Goal: Share content: Share content

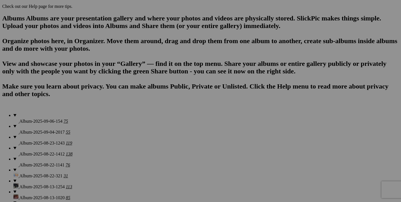
scroll to position [348, 0]
drag, startPoint x: 303, startPoint y: 110, endPoint x: 223, endPoint y: 163, distance: 96.4
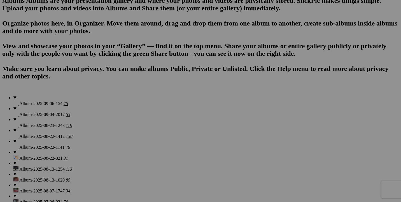
scroll to position [366, 0]
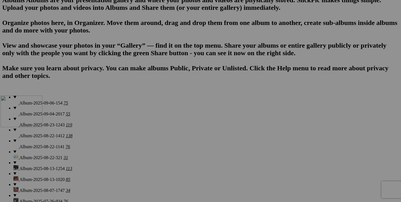
drag, startPoint x: 171, startPoint y: 154, endPoint x: 84, endPoint y: 145, distance: 87.8
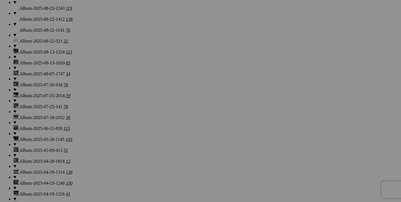
scroll to position [477, 0]
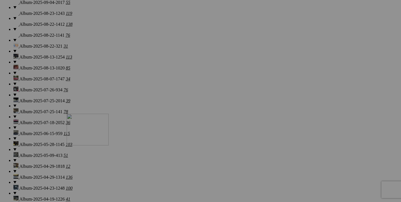
drag, startPoint x: 112, startPoint y: 40, endPoint x: 147, endPoint y: 162, distance: 127.6
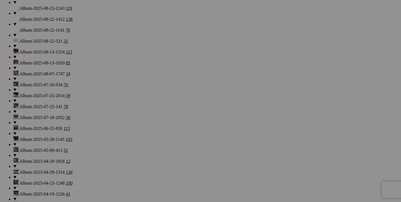
scroll to position [490, 0]
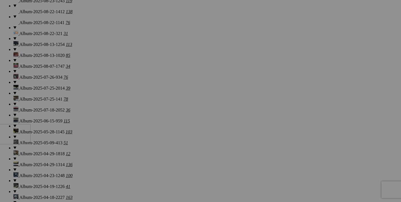
drag, startPoint x: 260, startPoint y: 103, endPoint x: 72, endPoint y: 167, distance: 198.6
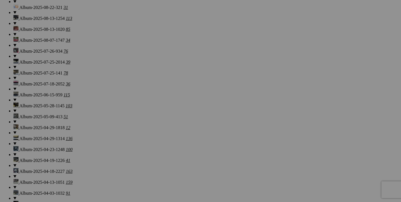
scroll to position [518, 0]
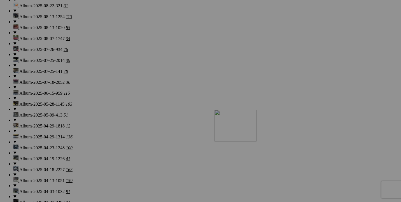
drag, startPoint x: 344, startPoint y: 76, endPoint x: 295, endPoint y: 158, distance: 95.7
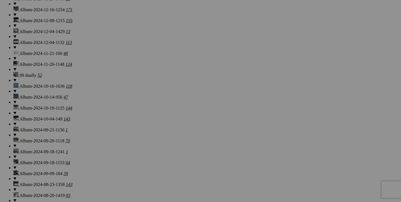
scroll to position [761, 0]
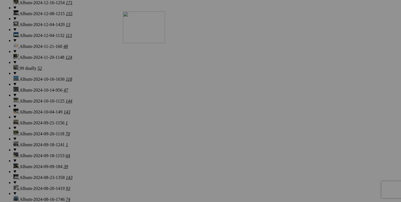
drag, startPoint x: 219, startPoint y: 184, endPoint x: 203, endPoint y: 60, distance: 124.6
drag, startPoint x: 208, startPoint y: 184, endPoint x: 137, endPoint y: 50, distance: 152.1
drag, startPoint x: 218, startPoint y: 48, endPoint x: 256, endPoint y: 37, distance: 39.7
drag, startPoint x: 202, startPoint y: 173, endPoint x: 231, endPoint y: 46, distance: 130.6
drag, startPoint x: 125, startPoint y: 177, endPoint x: 104, endPoint y: 49, distance: 130.4
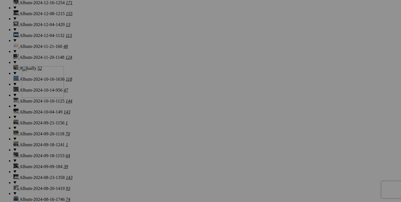
drag, startPoint x: 144, startPoint y: 46, endPoint x: 102, endPoint y: 114, distance: 80.1
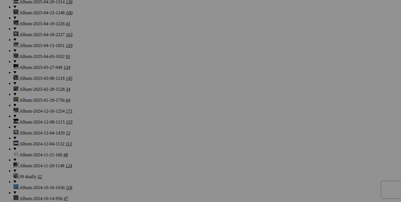
scroll to position [652, 0]
drag, startPoint x: 110, startPoint y: 156, endPoint x: 354, endPoint y: 134, distance: 245.8
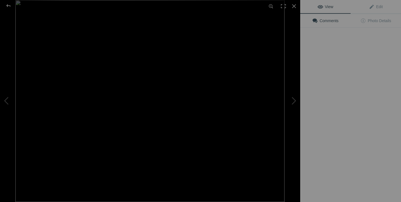
click at [264, 156] on img at bounding box center [149, 101] width 269 height 202
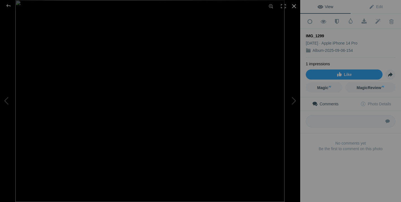
click at [294, 6] on div at bounding box center [294, 6] width 12 height 12
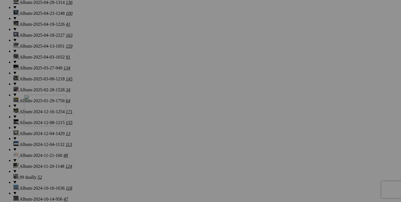
drag, startPoint x: 269, startPoint y: 146, endPoint x: 98, endPoint y: 133, distance: 171.1
drag, startPoint x: 302, startPoint y: 150, endPoint x: 135, endPoint y: 136, distance: 167.9
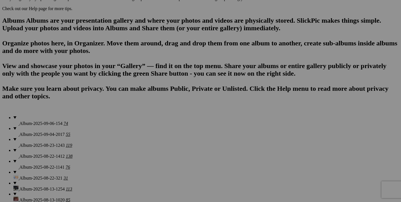
scroll to position [346, 0]
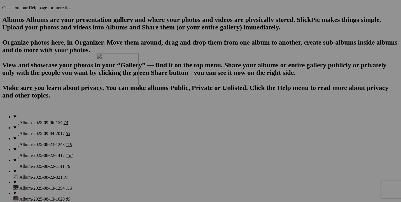
drag, startPoint x: 300, startPoint y: 109, endPoint x: 177, endPoint y: 101, distance: 123.4
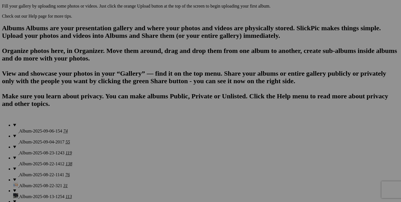
scroll to position [338, 0]
drag, startPoint x: 345, startPoint y: 43, endPoint x: 134, endPoint y: 102, distance: 219.6
drag, startPoint x: 160, startPoint y: 112, endPoint x: 209, endPoint y: 106, distance: 49.6
drag, startPoint x: 209, startPoint y: 120, endPoint x: 276, endPoint y: 117, distance: 67.2
drag, startPoint x: 352, startPoint y: 37, endPoint x: 194, endPoint y: 101, distance: 170.5
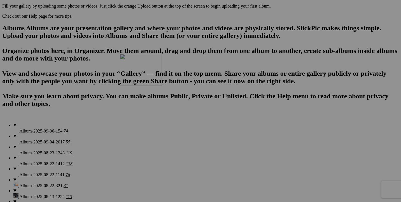
drag, startPoint x: 292, startPoint y: 112, endPoint x: 197, endPoint y: 102, distance: 95.1
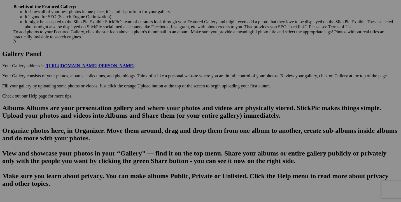
scroll to position [263, 0]
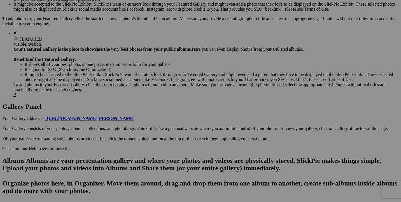
scroll to position [202, 0]
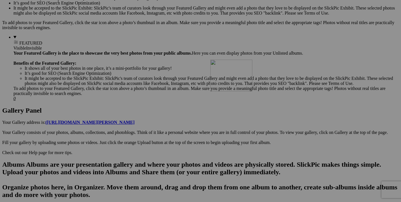
drag, startPoint x: 302, startPoint y: 114, endPoint x: 291, endPoint y: 108, distance: 13.3
drag, startPoint x: 301, startPoint y: 105, endPoint x: 240, endPoint y: 164, distance: 85.1
drag, startPoint x: 256, startPoint y: 171, endPoint x: 192, endPoint y: 168, distance: 63.9
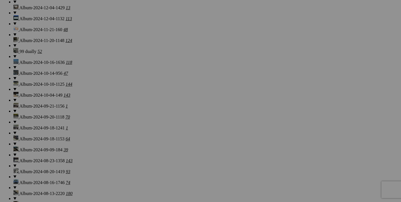
scroll to position [778, 0]
drag, startPoint x: 157, startPoint y: 164, endPoint x: 216, endPoint y: 153, distance: 60.1
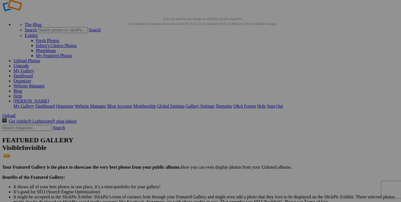
scroll to position [4, 0]
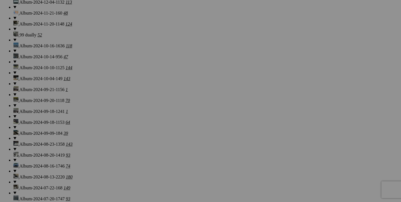
scroll to position [765, 0]
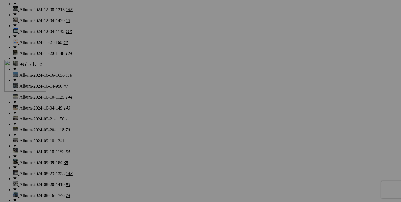
drag, startPoint x: 112, startPoint y: 112, endPoint x: 85, endPoint y: 109, distance: 26.9
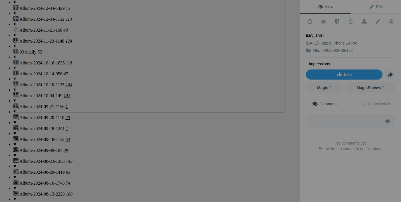
click at [88, 38] on img at bounding box center [149, 12] width 269 height 202
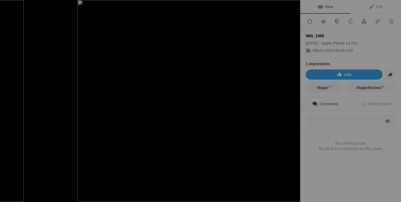
click at [241, 105] on img at bounding box center [215, 101] width 277 height 202
click at [295, 6] on div at bounding box center [294, 6] width 12 height 12
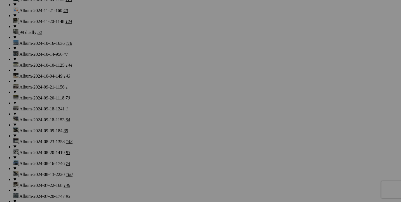
scroll to position [795, 0]
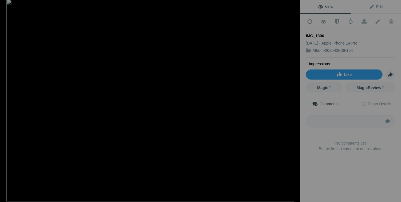
click at [239, 125] on img at bounding box center [149, 100] width 287 height 202
click at [294, 8] on div at bounding box center [294, 6] width 12 height 12
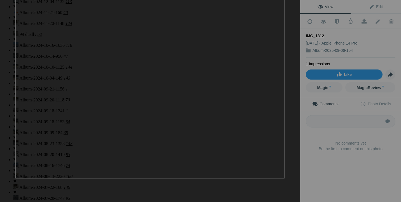
click at [235, 111] on img at bounding box center [149, 77] width 269 height 202
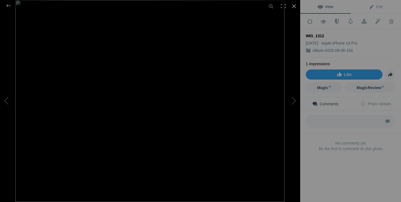
click at [293, 6] on div at bounding box center [294, 6] width 12 height 12
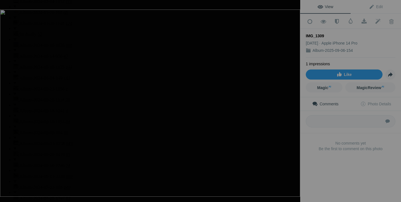
click at [236, 115] on img at bounding box center [150, 103] width 300 height 187
click at [294, 10] on div at bounding box center [294, 6] width 12 height 12
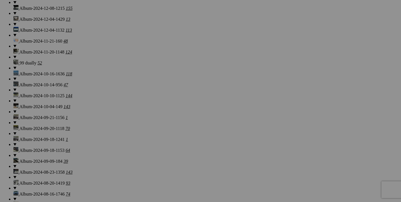
scroll to position [760, 0]
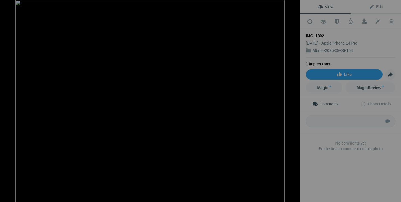
click at [245, 105] on img at bounding box center [149, 101] width 269 height 202
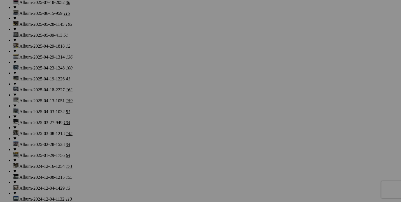
scroll to position [595, 0]
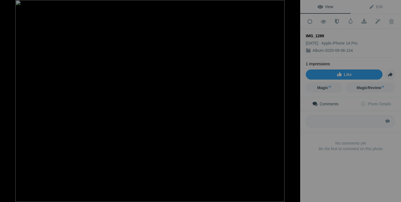
click at [246, 102] on img at bounding box center [149, 101] width 269 height 202
click at [296, 8] on div at bounding box center [294, 6] width 12 height 12
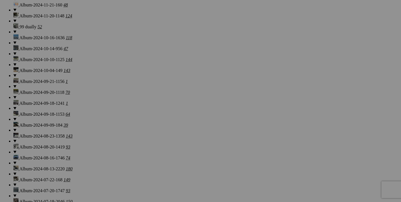
scroll to position [799, 0]
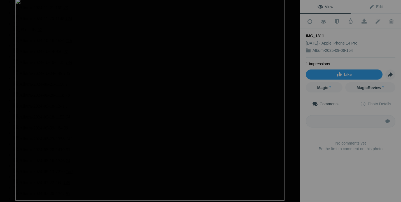
click at [249, 102] on img at bounding box center [149, 100] width 269 height 202
click at [294, 7] on div at bounding box center [294, 6] width 12 height 12
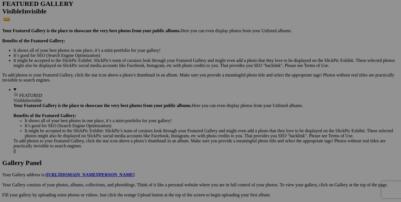
scroll to position [151, 0]
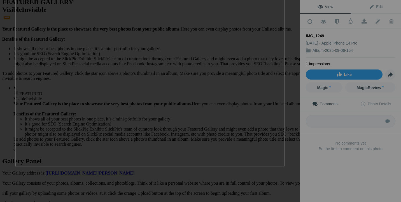
click at [240, 104] on img at bounding box center [149, 65] width 269 height 202
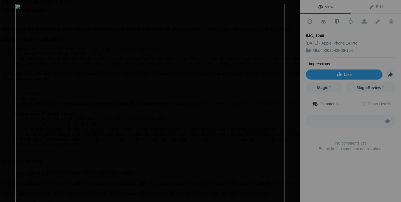
click at [235, 113] on img at bounding box center [149, 105] width 269 height 202
click at [294, 7] on div at bounding box center [294, 6] width 12 height 12
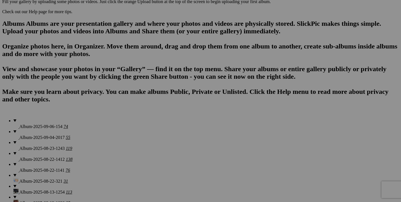
scroll to position [344, 0]
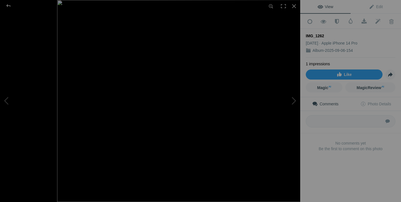
click at [182, 113] on img at bounding box center [191, 101] width 269 height 202
click at [291, 103] on button at bounding box center [279, 101] width 42 height 73
click at [241, 104] on img at bounding box center [149, 101] width 269 height 202
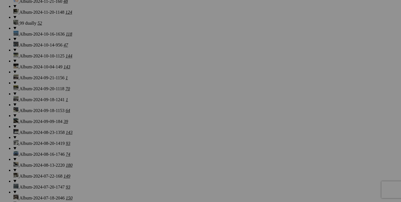
scroll to position [805, 0]
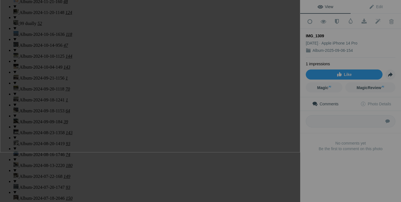
click at [260, 57] on img at bounding box center [150, 58] width 300 height 187
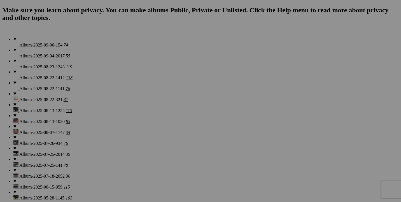
scroll to position [430, 0]
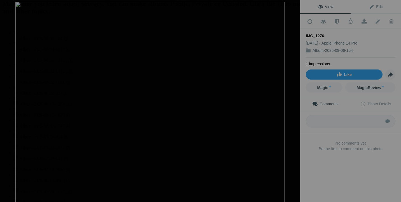
click at [237, 114] on img at bounding box center [149, 103] width 269 height 202
click at [293, 6] on div at bounding box center [294, 6] width 12 height 12
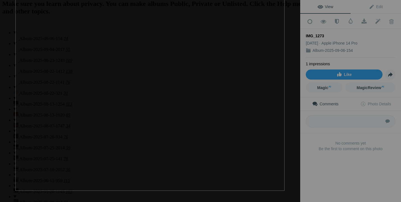
click at [239, 112] on img at bounding box center [149, 90] width 269 height 202
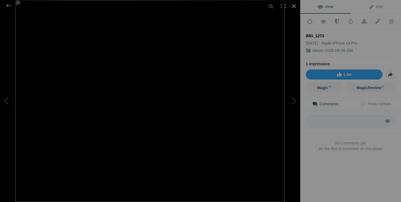
click at [292, 8] on div at bounding box center [294, 6] width 12 height 12
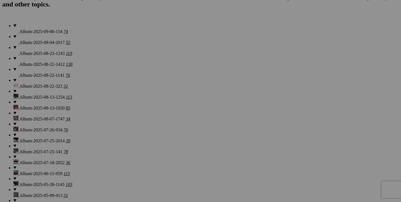
scroll to position [440, 0]
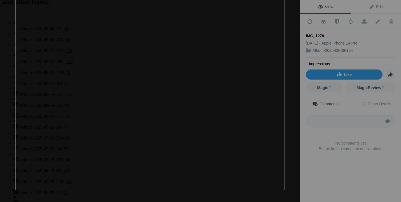
click at [225, 130] on img at bounding box center [149, 89] width 269 height 202
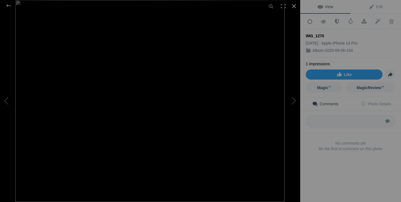
click at [292, 8] on div at bounding box center [294, 6] width 12 height 12
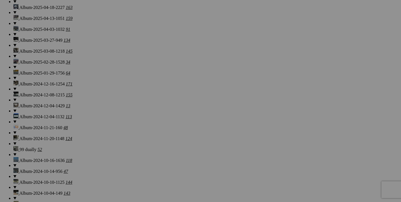
scroll to position [677, 0]
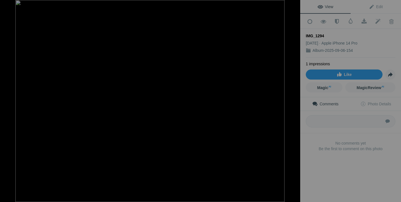
click at [246, 105] on img at bounding box center [149, 101] width 269 height 202
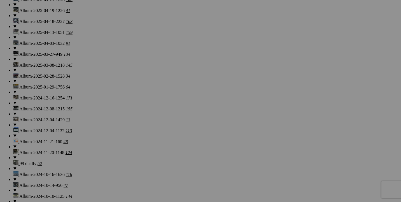
scroll to position [665, 0]
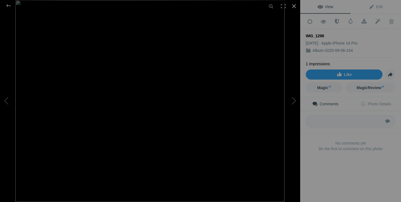
click at [290, 7] on div at bounding box center [294, 6] width 12 height 12
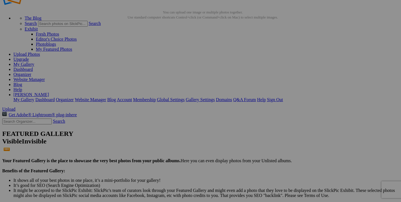
scroll to position [10, 0]
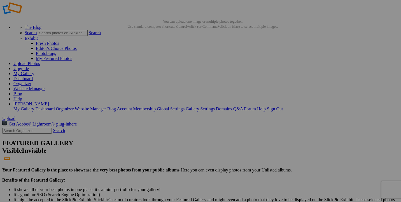
type input "<img src='https://bulk-share.slickpic.com/album/share/3wTTwDDAcm1314/22892534.0…"
type input "https://cdn-share.slickpic.com/u/Vincent/Album-2025-09-06-154/org/IMG_1227/p/Mj…"
type input "[IMG]https://bulk-share.slickpic.com/album/share/3wTTwDDAcm1314/22892534.0/800/…"
type input "<img src='https://bulk-share.slickpic.com/album/share/3wTTwDDAcm1314/22892535.0…"
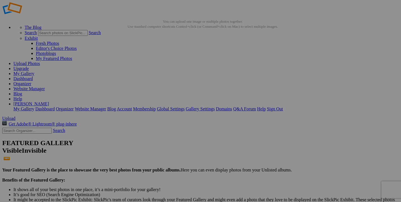
type input "https://cdn-share.slickpic.com/u/Vincent/Album-2025-09-06-154/org/IMG_1228/p/Mj…"
type input "[IMG]https://bulk-share.slickpic.com/album/share/3wTTwDDAcm1314/22892535.0/800/…"
type input "<img src='https://bulk-share.slickpic.com/album/share/3wTTwDDAcm1314/22892532.0…"
type input "https://cdn-share.slickpic.com/u/Vincent/Album-2025-09-06-154/org/IMG_1229/p/Mj…"
type input "[IMG]https://bulk-share.slickpic.com/album/share/3wTTwDDAcm1314/22892532.0/800/…"
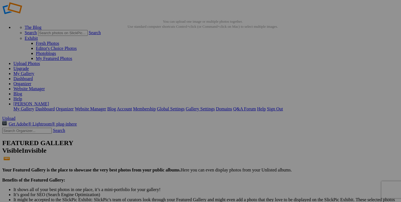
type input "<img src='https://bulk-share.slickpic.com/album/share/3wTTwDDAcm1314/22892531.0…"
type input "https://cdn-share.slickpic.com/u/Vincent/Album-2025-09-06-154/org/IMG_1232/p/Mj…"
type input "[IMG]https://bulk-share.slickpic.com/album/share/3wTTwDDAcm1314/22892531.0/800/…"
type input "<img src='https://bulk-share.slickpic.com/album/share/3wTTwDDAcm1314/22892529.0…"
type input "https://cdn-share.slickpic.com/u/Vincent/Album-2025-09-06-154/org/IMG_1231/p/Mj…"
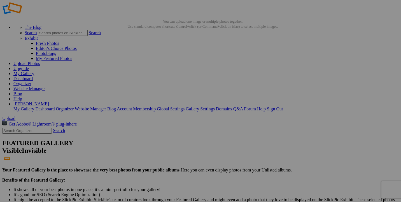
type input "[IMG]https://bulk-share.slickpic.com/album/share/3wTTwDDAcm1314/22892529.0/800/…"
type input "<img src='https://bulk-share.slickpic.com/album/share/3wTTwDDAcm1314/22892530.0…"
type input "https://cdn-share.slickpic.com/u/Vincent/Album-2025-09-06-154/org/IMG_1230/p/Mj…"
type input "[IMG]https://bulk-share.slickpic.com/album/share/3wTTwDDAcm1314/22892530.0/800/…"
type input "<img src='https://bulk-share.slickpic.com/album/share/3wTTwDDAcm1314/22892533.0…"
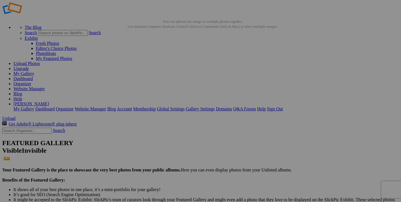
type input "https://cdn-share.slickpic.com/u/Vincent/Album-2025-09-06-154/org/IMG_1235/p/Mj…"
type input "[IMG]https://bulk-share.slickpic.com/album/share/3wTTwDDAcm1314/22892533.0/800/…"
type input "<img src='https://bulk-share.slickpic.com/album/share/3wTTwDDAcm1314/22892536.0…"
type input "https://cdn-share.slickpic.com/u/Vincent/Album-2025-09-06-154/org/IMG_1234/p/Mj…"
type input "[IMG]https://bulk-share.slickpic.com/album/share/3wTTwDDAcm1314/22892536.0/800/…"
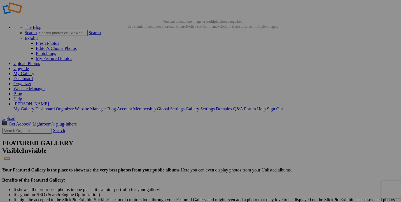
type input "<img src='https://bulk-share.slickpic.com/album/share/3wTTwDDAcm1314/22892538.0…"
type input "https://cdn-share.slickpic.com/u/Vincent/Album-2025-09-06-154/org/IMG_1233/p/Mj…"
type input "[IMG]https://bulk-share.slickpic.com/album/share/3wTTwDDAcm1314/22892538.0/800/…"
type input "<img src='https://bulk-share.slickpic.com/album/share/3wTTwDDAcm1314/22892537.0…"
type input "https://cdn-share.slickpic.com/u/Vincent/Album-2025-09-06-154/org/IMG_1238/p/Mj…"
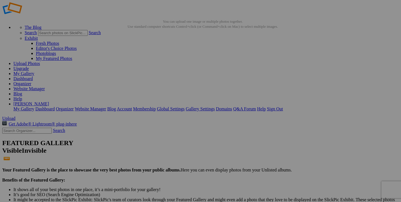
type input "[IMG]https://bulk-share.slickpic.com/album/share/3wTTwDDAcm1314/22892537.0/800/…"
type input "<img src='https://bulk-share.slickpic.com/album/share/3wTTwDDAcm1314/22892539.0…"
type input "https://cdn-share.slickpic.com/u/Vincent/Album-2025-09-06-154/org/IMG_1237/p/Mj…"
type input "[IMG]https://bulk-share.slickpic.com/album/share/3wTTwDDAcm1314/22892539.0/800/…"
type input "<img src='https://bulk-share.slickpic.com/album/share/3wTTwDDAcm1314/22892540.0…"
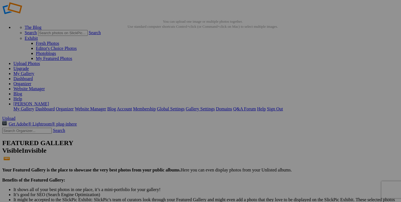
type input "https://cdn-share.slickpic.com/u/Vincent/Album-2025-09-06-154/org/IMG_1236/p/Mj…"
type input "[IMG]https://bulk-share.slickpic.com/album/share/3wTTwDDAcm1314/22892540.0/800/…"
type input "<img src='https://bulk-share.slickpic.com/album/share/3wTTwDDAcm1314/22892541.0…"
type input "https://cdn-share.slickpic.com/u/Vincent/Album-2025-09-06-154/org/IMG_1241/p/Mj…"
type input "[IMG]https://bulk-share.slickpic.com/album/share/3wTTwDDAcm1314/22892541.0/800/…"
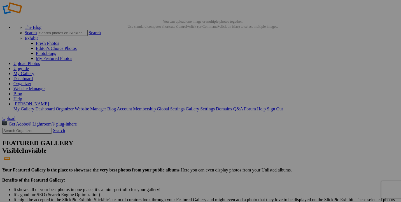
type input "<img src='https://bulk-share.slickpic.com/album/share/3wTTwDDAcm1314/22892542.0…"
type input "https://cdn-share.slickpic.com/u/Vincent/Album-2025-09-06-154/org/IMG_1240/p/Mj…"
type input "[IMG]https://bulk-share.slickpic.com/album/share/3wTTwDDAcm1314/22892542.0/800/…"
type input "<img src='https://bulk-share.slickpic.com/album/share/3wTTwDDAcm1314/22892543.0…"
type input "https://cdn-share.slickpic.com/u/Vincent/Album-2025-09-06-154/org/IMG_1239/p/Mj…"
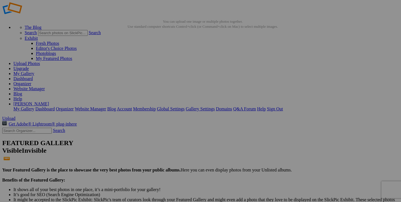
type input "[IMG]https://bulk-share.slickpic.com/album/share/3wTTwDDAcm1314/22892543.0/800/…"
type input "<img src='https://bulk-share.slickpic.com/album/share/3wTTwDDAcm1314/22892544.0…"
type input "https://cdn-share.slickpic.com/u/Vincent/Album-2025-09-06-154/org/IMG_1244/p/Mj…"
type input "[IMG]https://bulk-share.slickpic.com/album/share/3wTTwDDAcm1314/22892544.0/800/…"
type input "<img src='https://bulk-share.slickpic.com/album/share/3wTTwDDAcm1314/22892545.0…"
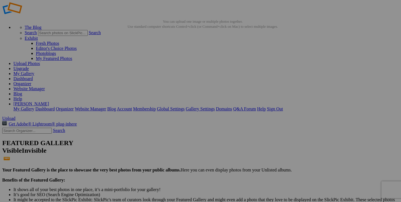
type input "https://cdn-share.slickpic.com/u/Vincent/Album-2025-09-06-154/org/IMG_1243/p/Mj…"
type input "[IMG]https://bulk-share.slickpic.com/album/share/3wTTwDDAcm1314/22892545.0/800/…"
type input "<img src='https://bulk-share.slickpic.com/album/share/3wTTwDDAcm1314/22892546.0…"
type input "https://cdn-share.slickpic.com/u/Vincent/Album-2025-09-06-154/org/IMG_1242/p/Mj…"
type input "[IMG]https://bulk-share.slickpic.com/album/share/3wTTwDDAcm1314/22892546.0/800/…"
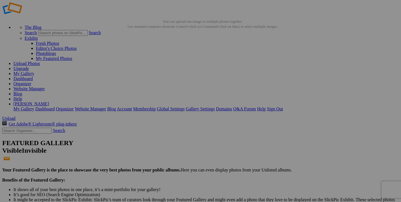
type input "<img src='https://bulk-share.slickpic.com/album/share/3wTTwDDAcm1314/22892550.0…"
type input "https://cdn-share.slickpic.com/u/Vincent/Album-2025-09-06-154/org/IMG_1247/p/Mj…"
type input "[IMG]https://bulk-share.slickpic.com/album/share/3wTTwDDAcm1314/22892550.0/800/…"
type input "<img src='https://bulk-share.slickpic.com/album/share/3wTTwDDAcm1314/22892547.0…"
type input "https://cdn-share.slickpic.com/u/Vincent/Album-2025-09-06-154/org/IMG_1246/p/Mj…"
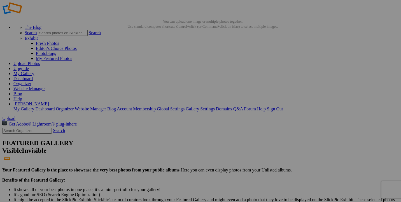
type input "[IMG]https://bulk-share.slickpic.com/album/share/3wTTwDDAcm1314/22892547.0/800/…"
type input "<img src='https://bulk-share.slickpic.com/album/share/3wTTwDDAcm1314/22892548.0…"
type input "https://cdn-share.slickpic.com/u/Vincent/Album-2025-09-06-154/org/IMG_1245/p/Mj…"
type input "[IMG]https://bulk-share.slickpic.com/album/share/3wTTwDDAcm1314/22892548.0/800/…"
type input "<img src='https://bulk-share.slickpic.com/album/share/3wTTwDDAcm1314/22892551.0…"
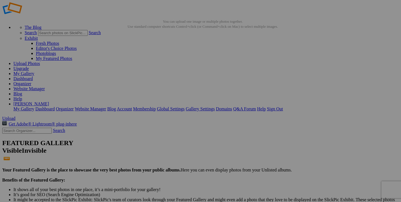
type input "https://cdn-share.slickpic.com/u/Vincent/Album-2025-09-06-154/org/IMG_1249/p/Mj…"
type input "[IMG]https://bulk-share.slickpic.com/album/share/3wTTwDDAcm1314/22892551.0/800/…"
type input "<img src='https://bulk-share.slickpic.com/album/share/3wTTwDDAcm1314/22892553.0…"
type input "https://cdn-share.slickpic.com/u/Vincent/Album-2025-09-06-154/org/IMG_1248/p/Mj…"
type input "[IMG]https://bulk-share.slickpic.com/album/share/3wTTwDDAcm1314/22892553.0/800/…"
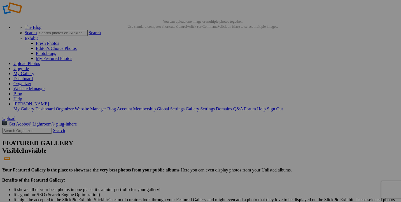
type input "<img src='https://bulk-share.slickpic.com/album/share/3wTTwDDAcm1314/22892556.0…"
type input "https://cdn-share.slickpic.com/u/Vincent/Album-2025-09-06-154/org/IMG_1256/p/Mj…"
type input "[IMG]https://bulk-share.slickpic.com/album/share/3wTTwDDAcm1314/22892556.0/800/…"
type input "<img src='https://bulk-share.slickpic.com/album/share/3wTTwDDAcm1314/22892552.0…"
type input "https://cdn-share.slickpic.com/u/Vincent/Album-2025-09-06-154/org/IMG_1255/p/Mj…"
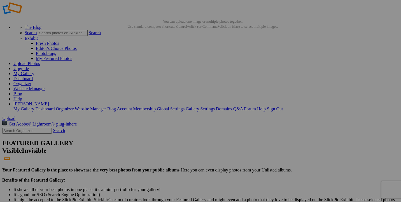
type input "[IMG]https://bulk-share.slickpic.com/album/share/3wTTwDDAcm1314/22892552.0/800/…"
type input "<img src='https://bulk-share.slickpic.com/album/share/3wTTwDDAcm1314/22892555.0…"
type input "https://cdn-share.slickpic.com/u/Vincent/Album-2025-09-06-154/org/IMG_1254/p/Mj…"
type input "[IMG]https://bulk-share.slickpic.com/album/share/3wTTwDDAcm1314/22892555.0/800/…"
type input "<img src='https://bulk-share.slickpic.com/album/share/3wTTwDDAcm1314/22892554.0…"
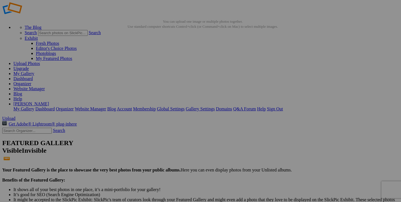
type input "https://cdn-share.slickpic.com/u/Vincent/Album-2025-09-06-154/org/IMG_1260/p/Mj…"
type input "[IMG]https://bulk-share.slickpic.com/album/share/3wTTwDDAcm1314/22892554.0/800/…"
type input "<img src='https://bulk-share.slickpic.com/album/share/3wTTwDDAcm1314/22892559.0…"
type input "https://cdn-share.slickpic.com/u/Vincent/Album-2025-09-06-154/org/IMG_1263/p/Mj…"
type input "[IMG]https://bulk-share.slickpic.com/album/share/3wTTwDDAcm1314/22892559.0/800/…"
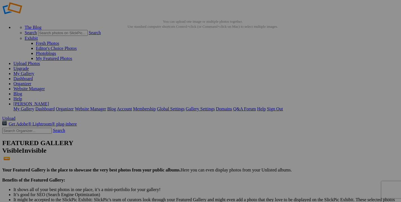
type input "<img src='https://bulk-share.slickpic.com/album/share/3wTTwDDAcm1314/22892561.0…"
type input "https://cdn-share.slickpic.com/u/Vincent/Album-2025-09-06-154/org/IMG_1262/p/Mj…"
type input "[IMG]https://bulk-share.slickpic.com/album/share/3wTTwDDAcm1314/22892561.0/800/…"
type input "<img src='https://bulk-share.slickpic.com/album/share/3wTTwDDAcm1314/22892563.0…"
type input "https://cdn-share.slickpic.com/u/Vincent/Album-2025-09-06-154/org/IMG_1265/p/Mj…"
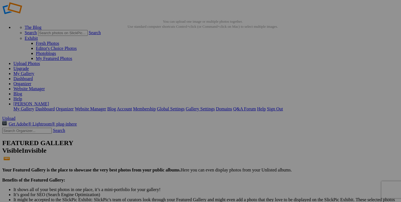
type input "[IMG]https://bulk-share.slickpic.com/album/share/3wTTwDDAcm1314/22892563.0/800/…"
type input "<img src='https://bulk-share.slickpic.com/album/share/3wTTwDDAcm1314/22892565.0…"
type input "https://cdn-share.slickpic.com/u/Vincent/Album-2025-09-06-154/org/IMG_1270/p/Mj…"
type input "[IMG]https://bulk-share.slickpic.com/album/share/3wTTwDDAcm1314/22892565.0/800/…"
type input "<img src='https://bulk-share.slickpic.com/album/share/3wTTwDDAcm1314/22892567.0…"
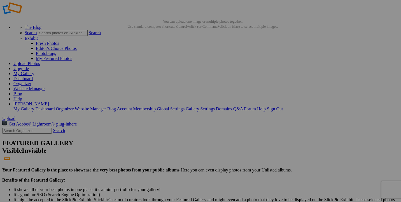
type input "https://cdn-share.slickpic.com/u/Vincent/Album-2025-09-06-154/org/IMG_1268/p/Mj…"
type input "[IMG]https://bulk-share.slickpic.com/album/share/3wTTwDDAcm1314/22892567.0/800/…"
type input "<img src='https://bulk-share.slickpic.com/album/share/3wTTwDDAcm1314/22892570.0…"
type input "https://cdn-share.slickpic.com/u/Vincent/Album-2025-09-06-154/org/IMG_1273/p/Mj…"
type input "[IMG]https://bulk-share.slickpic.com/album/share/3wTTwDDAcm1314/22892570.0/800/…"
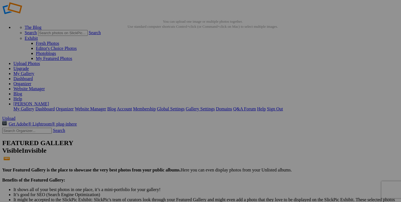
type input "<img src='https://bulk-share.slickpic.com/album/share/3wTTwDDAcm1314/22892569.0…"
type input "https://cdn-share.slickpic.com/u/Vincent/Album-2025-09-06-154/org/IMG_1272/p/Mj…"
type input "[IMG]https://bulk-share.slickpic.com/album/share/3wTTwDDAcm1314/22892569.0/800/…"
type input "<img src='https://bulk-share.slickpic.com/album/share/3wTTwDDAcm1314/22892568.0…"
type input "https://cdn-share.slickpic.com/u/Vincent/Album-2025-09-06-154/org/IMG_1271/p/Mj…"
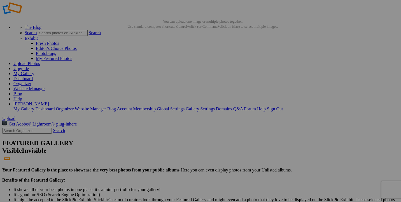
type input "[IMG]https://bulk-share.slickpic.com/album/share/3wTTwDDAcm1314/22892568.0/800/…"
type input "<img src='https://bulk-share.slickpic.com/album/share/3wTTwDDAcm1314/22892571.0…"
type input "https://cdn-share.slickpic.com/u/Vincent/Album-2025-09-06-154/org/IMG_1276/p/Mj…"
type input "[IMG]https://bulk-share.slickpic.com/album/share/3wTTwDDAcm1314/22892571.0/800/…"
type input "<img src='https://bulk-share.slickpic.com/album/share/3wTTwDDAcm1314/22892572.0…"
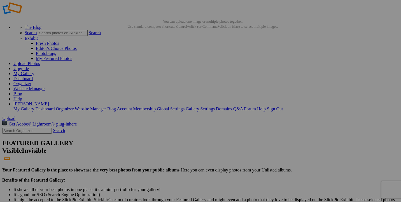
type input "https://cdn-share.slickpic.com/u/Vincent/Album-2025-09-06-154/org/IMG_1275/p/Mj…"
type input "[IMG]https://bulk-share.slickpic.com/album/share/3wTTwDDAcm1314/22892572.0/800/…"
type input "<img src='https://bulk-share.slickpic.com/album/share/3wTTwDDAcm1314/22892573.0…"
type input "https://cdn-share.slickpic.com/u/Vincent/Album-2025-09-06-154/org/IMG_1274/p/Mj…"
type input "[IMG]https://bulk-share.slickpic.com/album/share/3wTTwDDAcm1314/22892573.0/800/…"
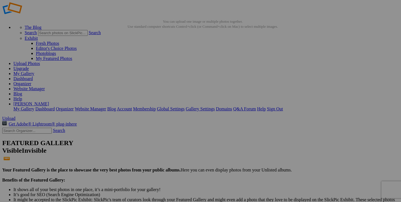
type input "<img src='https://bulk-share.slickpic.com/album/share/3wTTwDDAcm1314/22892575.0…"
type input "https://cdn-share.slickpic.com/u/Vincent/Album-2025-09-06-154/org/IMG_1278/p/Mj…"
type input "[IMG]https://bulk-share.slickpic.com/album/share/3wTTwDDAcm1314/22892575.0/800/…"
type input "<img src='https://bulk-share.slickpic.com/album/share/3wTTwDDAcm1314/22892578.0…"
type input "https://cdn-share.slickpic.com/u/Vincent/Album-2025-09-06-154/org/IMG_1277/p/Mj…"
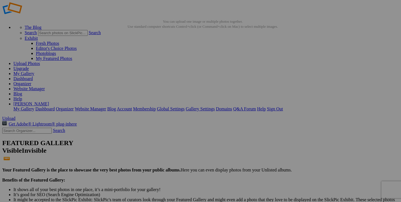
type input "[IMG]https://bulk-share.slickpic.com/album/share/3wTTwDDAcm1314/22892578.0/800/…"
type input "<img src='https://bulk-share.slickpic.com/album/share/3wTTwDDAcm1314/22892579.0…"
type input "https://cdn-share.slickpic.com/u/Vincent/Album-2025-09-06-154/org/IMG_1282/p/Mj…"
type input "[IMG]https://bulk-share.slickpic.com/album/share/3wTTwDDAcm1314/22892579.0/800/…"
type input "<img src='https://bulk-share.slickpic.com/album/share/3wTTwDDAcm1314/22892577.0…"
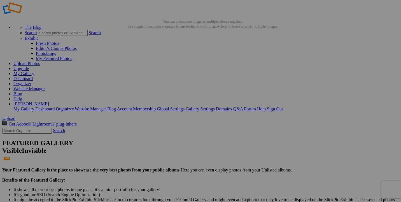
type input "https://cdn-share.slickpic.com/u/Vincent/Album-2025-09-06-154/org/IMG_1281/p/Mj…"
type input "[IMG]https://bulk-share.slickpic.com/album/share/3wTTwDDAcm1314/22892577.0/800/…"
type input "<img src='https://bulk-share.slickpic.com/album/share/3wTTwDDAcm1314/22892580.0…"
type input "https://cdn-share.slickpic.com/u/Vincent/Album-2025-09-06-154/org/IMG_1286/p/Mj…"
type input "[IMG]https://bulk-share.slickpic.com/album/share/3wTTwDDAcm1314/22892580.0/800/…"
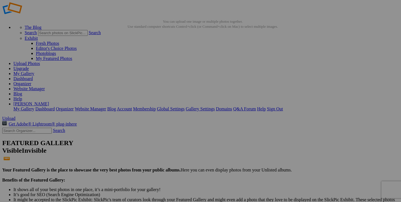
type input "<img src='https://bulk-share.slickpic.com/album/share/3wTTwDDAcm1314/22892581.0…"
type input "https://cdn-share.slickpic.com/u/Vincent/Album-2025-09-06-154/org/IMG_1285/p/Mj…"
type input "[IMG]https://bulk-share.slickpic.com/album/share/3wTTwDDAcm1314/22892581.0/800/…"
type input "<img src='https://bulk-share.slickpic.com/album/share/3wTTwDDAcm1314/22892582.0…"
type input "https://cdn-share.slickpic.com/u/Vincent/Album-2025-09-06-154/org/IMG_1284/p/Mj…"
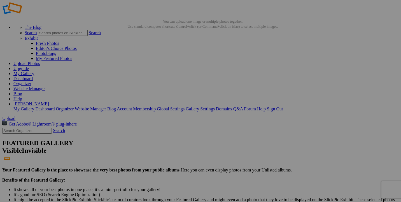
type input "[IMG]https://bulk-share.slickpic.com/album/share/3wTTwDDAcm1314/22892582.0/800/…"
type input "<img src='https://bulk-share.slickpic.com/album/share/3wTTwDDAcm1314/22892583.0…"
type input "https://cdn-share.slickpic.com/u/Vincent/Album-2025-09-06-154/org/IMG_1293/p/Mj…"
type input "[IMG]https://bulk-share.slickpic.com/album/share/3wTTwDDAcm1314/22892583.0/800/…"
type input "<img src='https://bulk-share.slickpic.com/album/share/3wTTwDDAcm1314/22892586.0…"
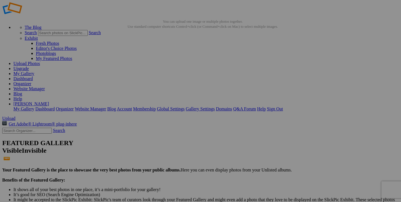
type input "https://cdn-share.slickpic.com/u/Vincent/Album-2025-09-06-154/org/IMG_1289/p/Mj…"
type input "[IMG]https://bulk-share.slickpic.com/album/share/3wTTwDDAcm1314/22892586.0/800/…"
type input "<img src='https://bulk-share.slickpic.com/album/share/3wTTwDDAcm1314/22892585.0…"
type input "https://cdn-share.slickpic.com/u/Vincent/Album-2025-09-06-154/org/IMG_1287/p/Mj…"
type input "[IMG]https://bulk-share.slickpic.com/album/share/3wTTwDDAcm1314/22892585.0/800/…"
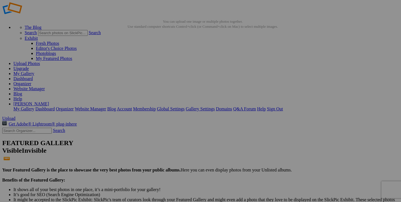
type input "<img src='https://bulk-share.slickpic.com/album/share/3wTTwDDAcm1314/22892584.0…"
type input "https://cdn-share.slickpic.com/u/Vincent/Album-2025-09-06-154/org/IMG_1297/p/Mj…"
type input "[IMG]https://bulk-share.slickpic.com/album/share/3wTTwDDAcm1314/22892584.0/800/…"
type input "<img src='https://bulk-share.slickpic.com/album/share/3wTTwDDAcm1314/22892587.0…"
type input "https://cdn-share.slickpic.com/u/Vincent/Album-2025-09-06-154/org/IMG_1295/p/Mj…"
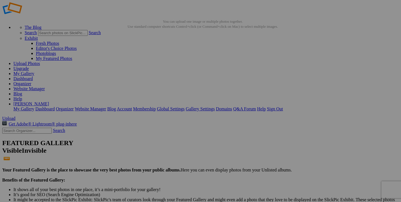
type input "[IMG]https://bulk-share.slickpic.com/album/share/3wTTwDDAcm1314/22892587.0/800/…"
type input "<img src='https://bulk-share.slickpic.com/album/share/3wTTwDDAcm1314/22892588.0…"
type input "https://cdn-share.slickpic.com/u/Vincent/Album-2025-09-06-154/org/IMG_1294/p/Mj…"
type input "[IMG]https://bulk-share.slickpic.com/album/share/3wTTwDDAcm1314/22892588.0/800/…"
type input "<img src='https://bulk-share.slickpic.com/album/share/3wTTwDDAcm1314/22892594.0…"
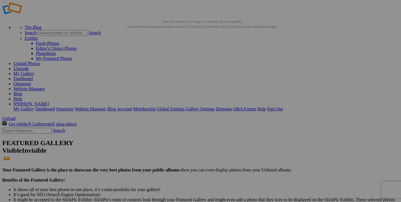
type input "https://cdn-share.slickpic.com/u/Vincent/Album-2025-09-06-154/org/IMG_1306/p/Mj…"
type input "[IMG]https://bulk-share.slickpic.com/album/share/3wTTwDDAcm1314/22892594.0/800/…"
type input "<img src='https://bulk-share.slickpic.com/album/share/3wTTwDDAcm1314/22892593.0…"
type input "https://cdn-share.slickpic.com/u/Vincent/Album-2025-09-06-154/org/IMG_1305/p/Mj…"
type input "[IMG]https://bulk-share.slickpic.com/album/share/3wTTwDDAcm1314/22892593.0/800/…"
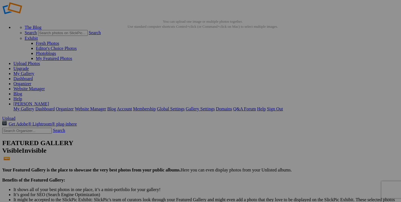
type input "<img src='https://bulk-share.slickpic.com/album/share/3wTTwDDAcm1314/22892592.0…"
type input "https://cdn-share.slickpic.com/u/Vincent/Album-2025-09-06-154/org/IMG_1302/p/Mj…"
type input "[IMG]https://bulk-share.slickpic.com/album/share/3wTTwDDAcm1314/22892592.0/800/…"
type input "<img src='https://bulk-share.slickpic.com/album/share/3wTTwDDAcm1314/22892596.0…"
type input "https://cdn-share.slickpic.com/u/Vincent/Album-2025-09-06-154/org/IMG_1311/p/Mj…"
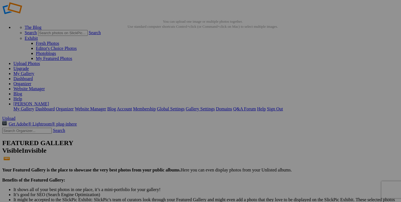
type input "[IMG]https://bulk-share.slickpic.com/album/share/3wTTwDDAcm1314/22892596.0/800/…"
type input "<img src='https://bulk-share.slickpic.com/album/share/3wTTwDDAcm1314/22892595.0…"
type input "https://cdn-share.slickpic.com/u/Vincent/Album-2025-09-06-154/org/IMG_1309/p/Mj…"
type input "[IMG]https://bulk-share.slickpic.com/album/share/3wTTwDDAcm1314/22892595.0/800/…"
type input "<img src='https://bulk-share.slickpic.com/album/share/3wTTwDDAcm1314/22892597.0…"
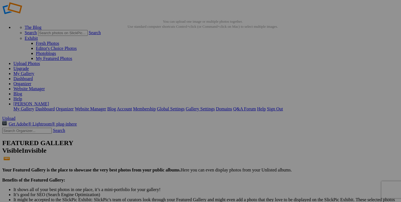
type input "https://cdn-share.slickpic.com/u/Vincent/Album-2025-09-06-154/org/IMG_1307/p/Mj…"
type input "[IMG]https://bulk-share.slickpic.com/album/share/3wTTwDDAcm1314/22892597.0/800/…"
type input "<img src='https://bulk-share.slickpic.com/album/share/3wTTwDDAcm1314/22892601.0…"
type input "https://cdn-share.slickpic.com/u/Vincent/Album-2025-09-06-154/org/IMG_1312/p/Mj…"
type input "[IMG]https://bulk-share.slickpic.com/album/share/3wTTwDDAcm1314/22892601.0/800/…"
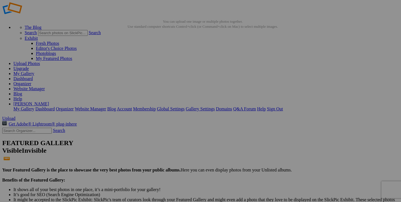
type input "<img src='https://bulk-share.slickpic.com/album/share/3wTTwDDAcm1314/22892564.0…"
type input "https://cdn-share.slickpic.com/u/Vincent/Album-2025-09-06-154/org/IMG_1267/p/Mj…"
type input "[IMG]https://bulk-share.slickpic.com/album/share/3wTTwDDAcm1314/22892564.0/800/…"
type input "<img src='https://bulk-share.slickpic.com/album/share/3wTTwDDAcm1314/22892566.0…"
type input "https://cdn-share.slickpic.com/u/Vincent/Album-2025-09-06-154/org/IMG_1269/p/Mj…"
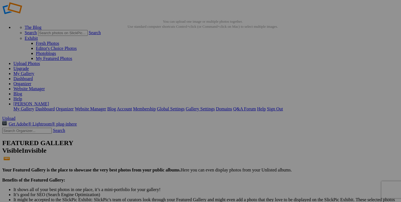
type input "[IMG]https://bulk-share.slickpic.com/album/share/3wTTwDDAcm1314/22892566.0/800/…"
type input "<img src='https://bulk-share.slickpic.com/album/share/3wTTwDDAcm1314/22892576.0…"
type input "https://cdn-share.slickpic.com/u/Vincent/Album-2025-09-06-154/org/IMG_1283/p/Mj…"
type input "[IMG]https://bulk-share.slickpic.com/album/share/3wTTwDDAcm1314/22892576.0/800/…"
type input "<img src='https://bulk-share.slickpic.com/album/share/3wTTwDDAcm1314/22892600.0…"
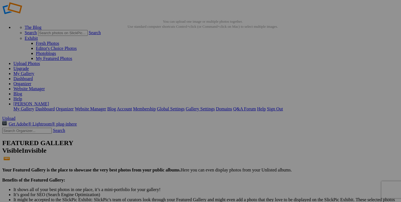
type input "https://cdn-share.slickpic.com/u/Vincent/Album-2025-09-06-154/org/IMG_1316/p/Mj…"
type input "[IMG]https://bulk-share.slickpic.com/album/share/3wTTwDDAcm1314/22892600.0/800/…"
type input "<img src='https://bulk-share.slickpic.com/album/share/3wTTwDDAcm1314/22892599.0…"
type input "https://cdn-share.slickpic.com/u/Vincent/Album-2025-09-06-154/org/IMG_1317/p/Mj…"
type input "[IMG]https://bulk-share.slickpic.com/album/share/3wTTwDDAcm1314/22892599.0/800/…"
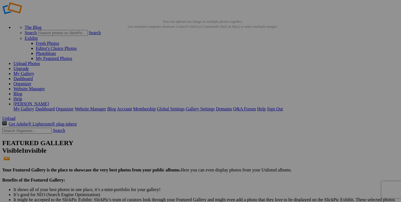
type input "<img src='https://bulk-share.slickpic.com/album/share/3wTTwDDAcm1314/22892602.0…"
type input "https://cdn-share.slickpic.com/u/Vincent/Album-2025-09-06-154/org/IMG_1318/p/Mj…"
type input "[IMG]https://bulk-share.slickpic.com/album/share/3wTTwDDAcm1314/22892602.0/800/…"
type input "<img src='https://bulk-share.slickpic.com/album/share/3wTTwDDAcm1314/22892598.0…"
type input "https://cdn-share.slickpic.com/u/Vincent/Album-2025-09-06-154/org/IMG_1315/p/Mj…"
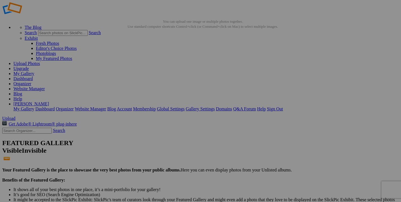
type input "[IMG]https://bulk-share.slickpic.com/album/share/3wTTwDDAcm1314/22892598.0/800/…"
type input "<img src='https://bulk-share.slickpic.com/album/share/3wTTwDDAcm1314/22892589.0…"
type input "https://cdn-share.slickpic.com/u/Vincent/Album-2025-09-06-154/org/IMG_1299/p/Mj…"
type input "[IMG]https://bulk-share.slickpic.com/album/share/3wTTwDDAcm1314/22892589.0/800/…"
type input "<img src='https://bulk-share.slickpic.com/album/share/3wTTwDDAcm1314/22892591.0…"
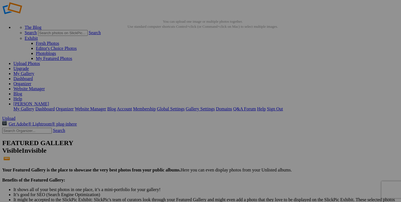
type input "https://cdn-share.slickpic.com/u/Vincent/Album-2025-09-06-154/org/IMG_1298/p/Mj…"
click link "Show Links"
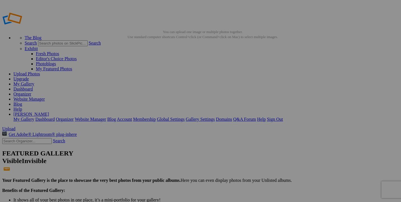
scroll to position [0, 0]
click div
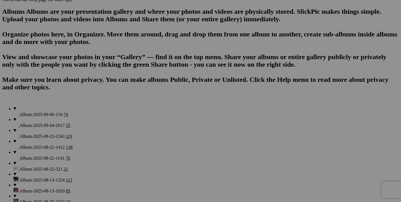
scroll to position [353, 0]
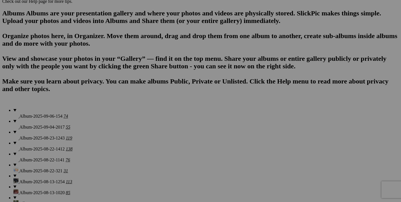
click div
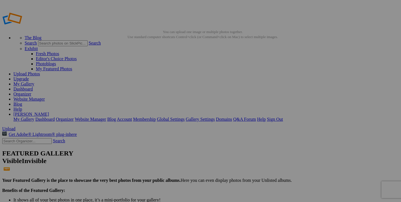
scroll to position [0, 0]
click link "Generate Links"
click div "SlickPic Generated Code Copy the code needed and paste it into your HTML editor…"
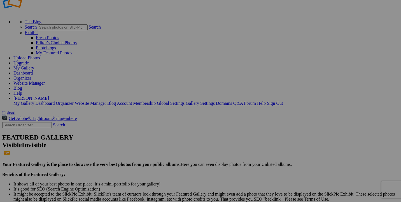
click span "Copy Code"
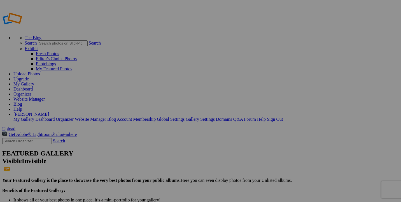
scroll to position [0, 0]
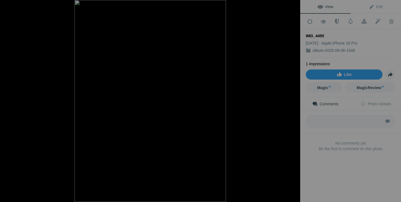
click at [240, 106] on div at bounding box center [224, 101] width 300 height 202
click at [295, 6] on div at bounding box center [294, 6] width 12 height 12
